Goal: Task Accomplishment & Management: Complete application form

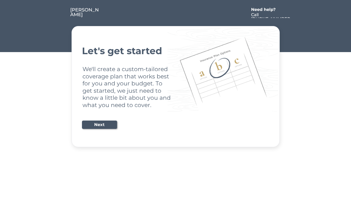
click at [175, 100] on div "Let's get started We'll create a custom-tailored coverage plan that works best …" at bounding box center [175, 87] width 187 height 108
click at [175, 74] on div "Let's get started We'll create a custom-tailored coverage plan that works best …" at bounding box center [175, 87] width 187 height 108
click at [176, 9] on div at bounding box center [174, 13] width 148 height 10
click at [176, 13] on div at bounding box center [174, 13] width 148 height 10
click at [60, 13] on div at bounding box center [61, 13] width 20 height 10
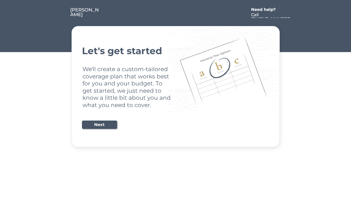
click at [174, 13] on div at bounding box center [174, 13] width 148 height 10
click at [266, 10] on div "Need help?" at bounding box center [266, 10] width 30 height 4
click at [296, 13] on div at bounding box center [295, 13] width 9 height 10
click at [61, 18] on div at bounding box center [61, 18] width 3 height 3
click at [176, 86] on div "Let's get started We'll create a custom-tailored coverage plan that works best …" at bounding box center [175, 87] width 187 height 108
